Goal: Navigation & Orientation: Go to known website

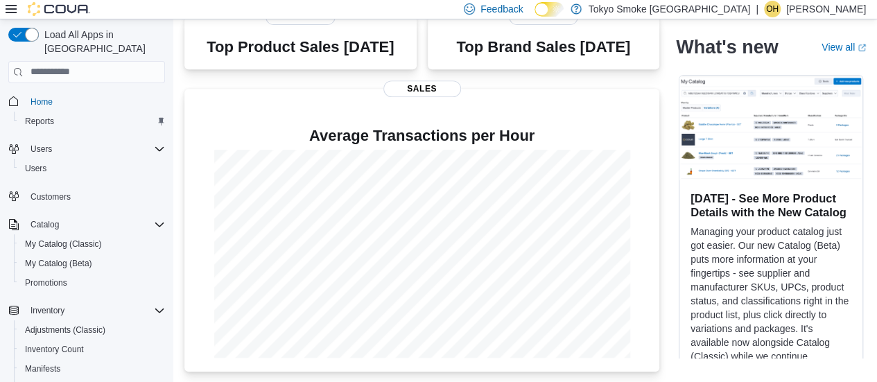
scroll to position [297, 0]
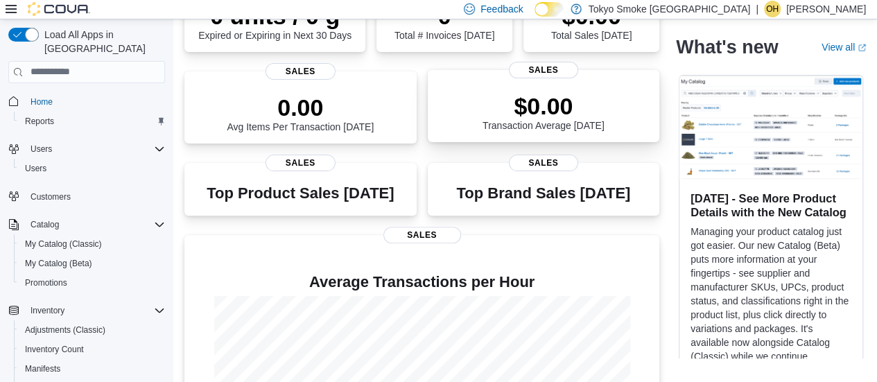
scroll to position [151, 0]
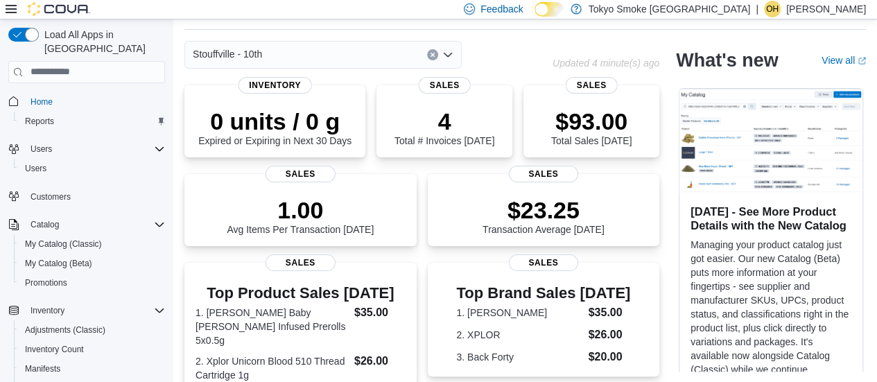
scroll to position [80, 0]
